Goal: Check status: Check status

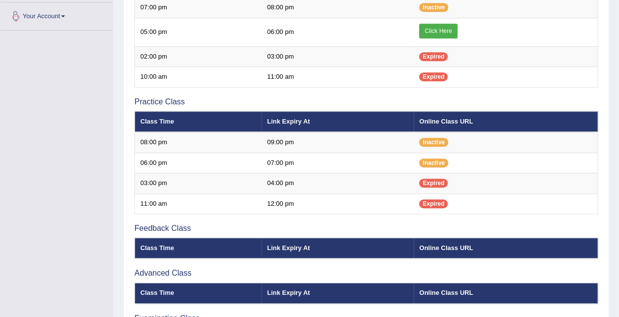
scroll to position [246, 0]
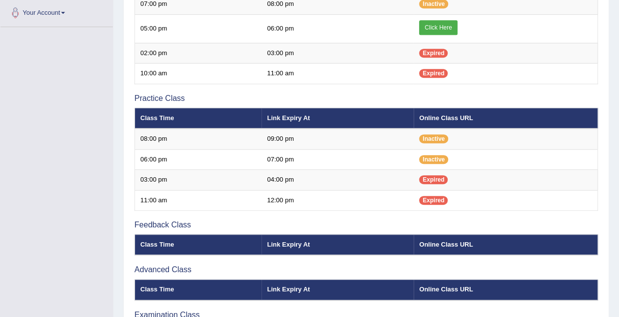
scroll to position [246, 0]
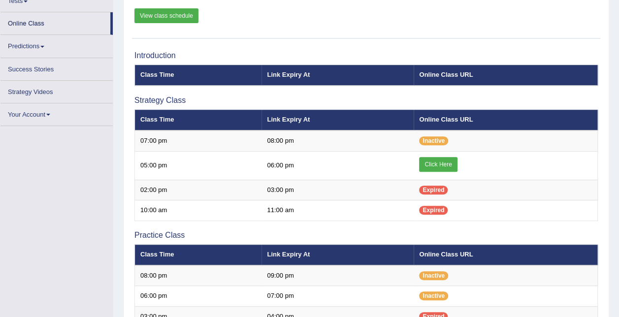
scroll to position [18, 0]
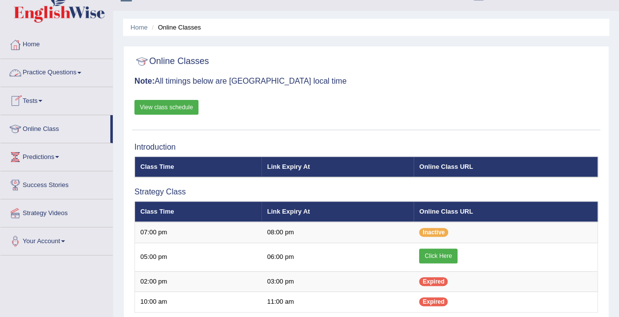
click at [45, 96] on link "Tests" at bounding box center [56, 99] width 112 height 25
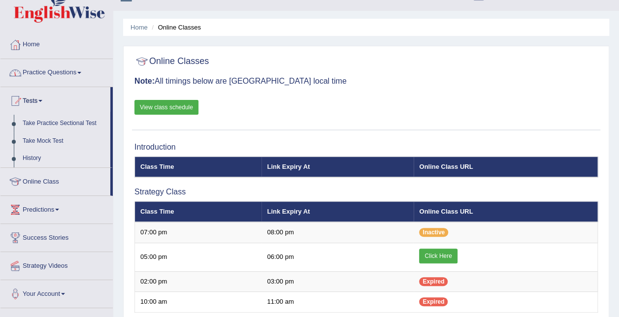
click at [48, 156] on link "History" at bounding box center [64, 159] width 92 height 18
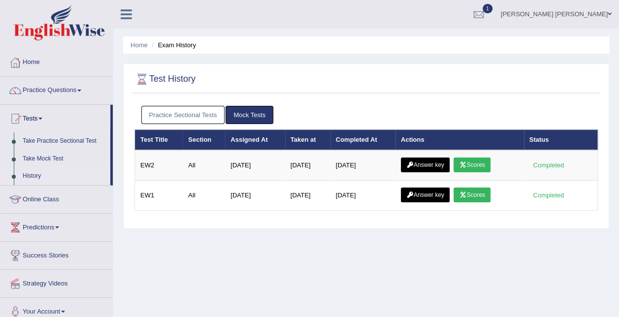
click at [199, 117] on link "Practice Sectional Tests" at bounding box center [183, 115] width 84 height 18
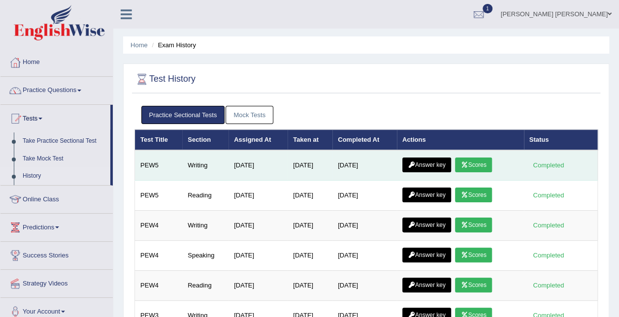
click at [461, 162] on link "Scores" at bounding box center [473, 165] width 36 height 15
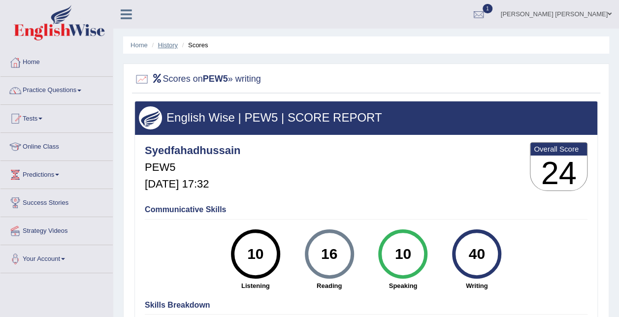
drag, startPoint x: 156, startPoint y: 44, endPoint x: 161, endPoint y: 45, distance: 5.6
click at [159, 45] on li "History" at bounding box center [163, 44] width 29 height 9
click at [173, 43] on link "History" at bounding box center [168, 44] width 20 height 7
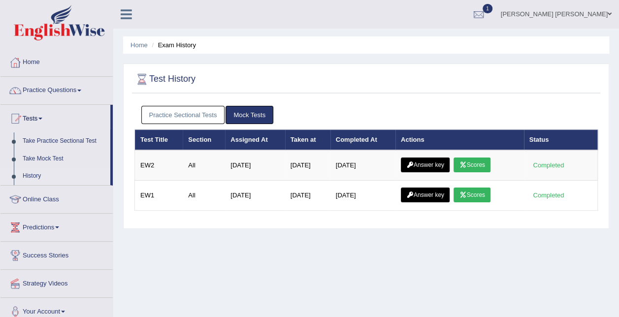
click at [209, 114] on link "Practice Sectional Tests" at bounding box center [183, 115] width 84 height 18
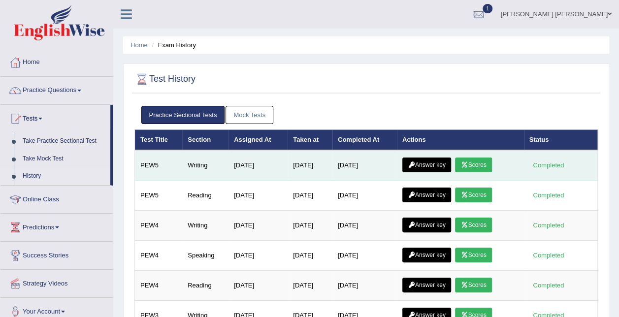
click at [442, 165] on link "Answer key" at bounding box center [427, 165] width 49 height 15
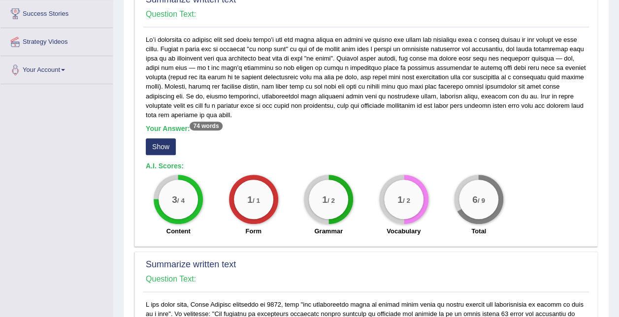
scroll to position [148, 0]
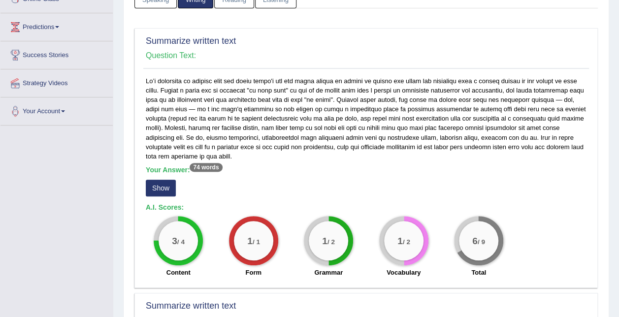
click at [164, 186] on button "Show" at bounding box center [161, 188] width 30 height 17
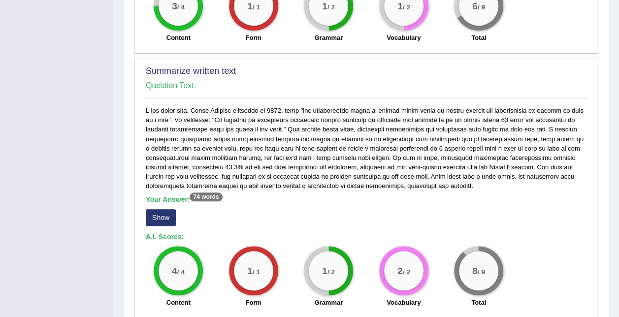
scroll to position [394, 0]
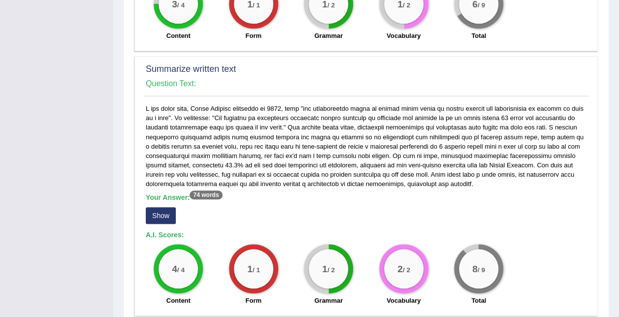
click at [164, 217] on button "Show" at bounding box center [161, 215] width 30 height 17
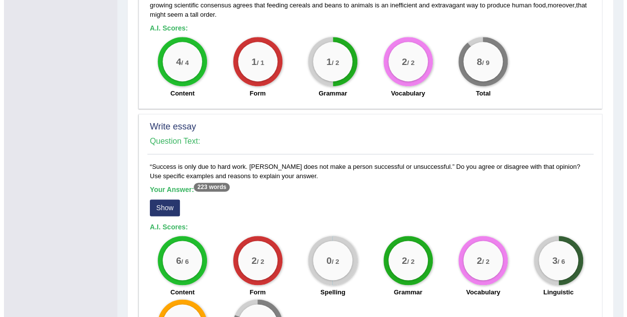
scroll to position [542, 0]
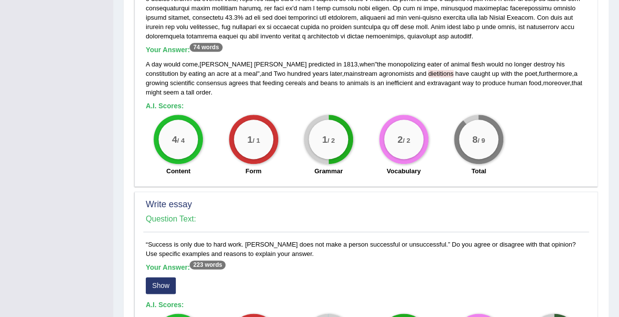
click at [161, 277] on button "Show" at bounding box center [161, 285] width 30 height 17
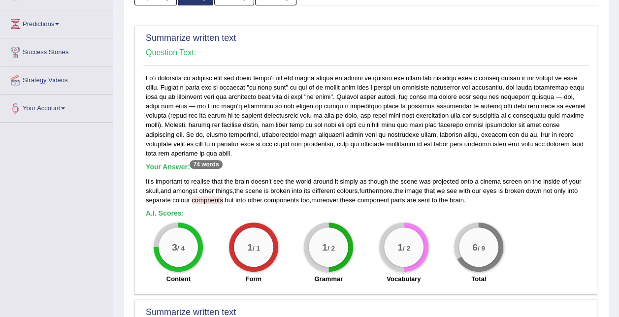
scroll to position [131, 0]
